Goal: Transaction & Acquisition: Purchase product/service

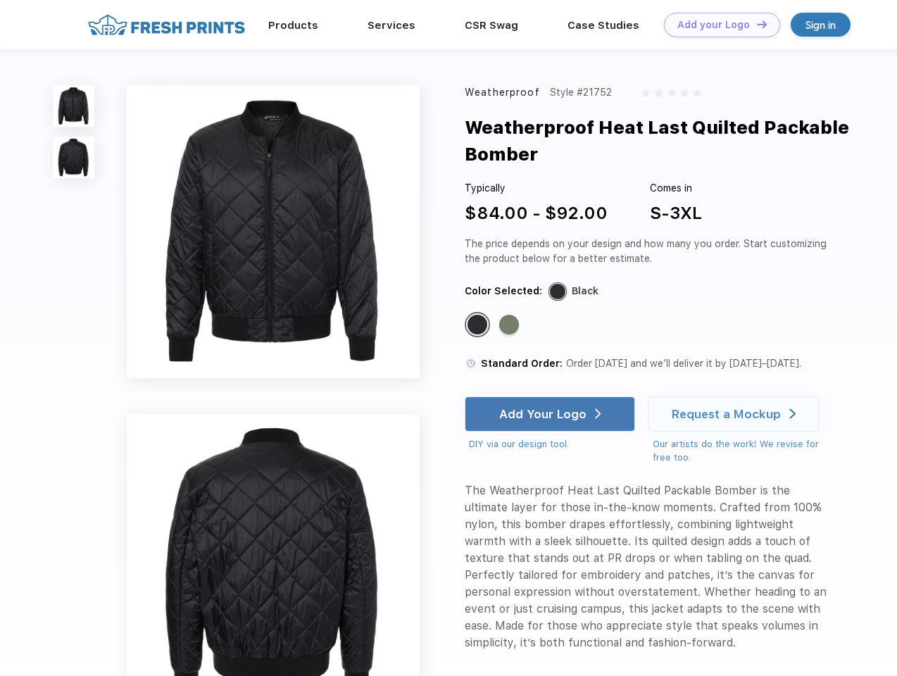
click at [717, 25] on link "Add your Logo Design Tool" at bounding box center [722, 25] width 116 height 25
click at [0, 0] on div "Design Tool" at bounding box center [0, 0] width 0 height 0
click at [756, 24] on link "Add your Logo Design Tool" at bounding box center [722, 25] width 116 height 25
click at [74, 106] on img at bounding box center [74, 106] width 42 height 42
click at [74, 158] on img at bounding box center [74, 158] width 42 height 42
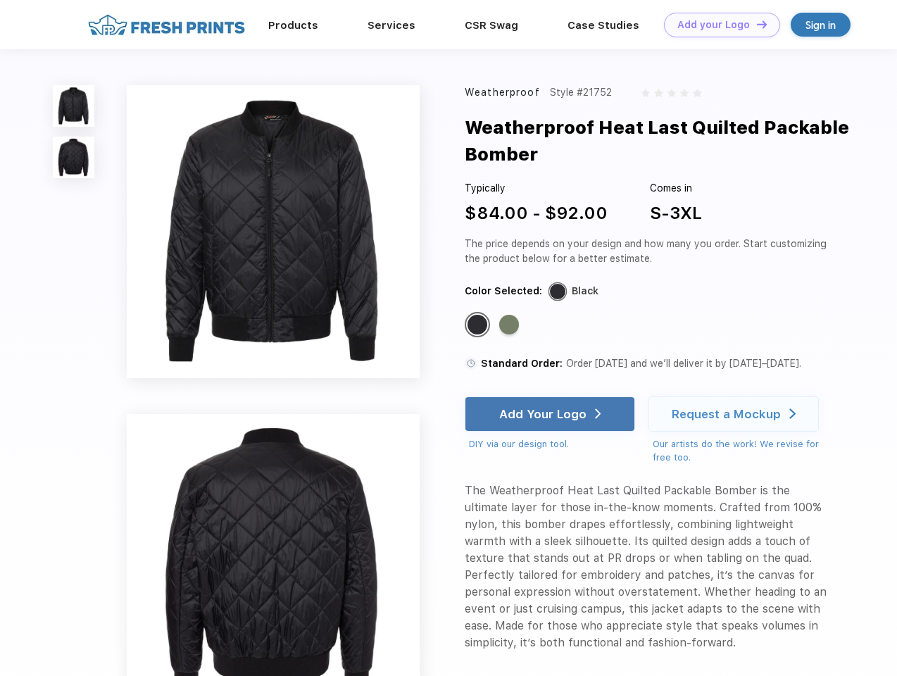
click at [479, 325] on div "Standard Color" at bounding box center [478, 325] width 20 height 20
click at [511, 325] on div "Standard Color" at bounding box center [509, 325] width 20 height 20
click at [552, 414] on div "Add Your Logo" at bounding box center [542, 414] width 87 height 14
click at [736, 414] on div "Request a Mockup" at bounding box center [726, 414] width 109 height 14
